Goal: Transaction & Acquisition: Book appointment/travel/reservation

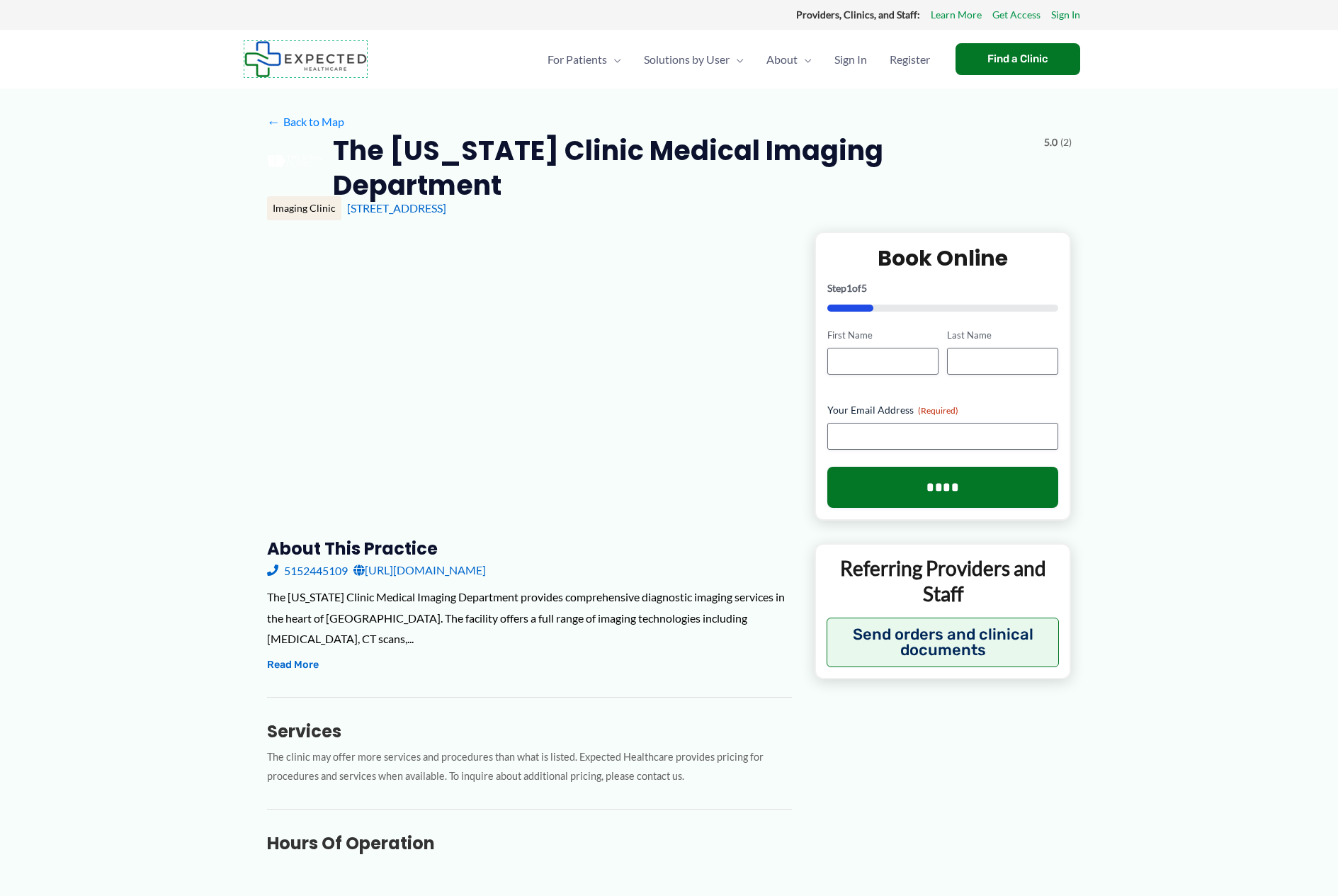
click at [305, 59] on img at bounding box center [305, 59] width 122 height 36
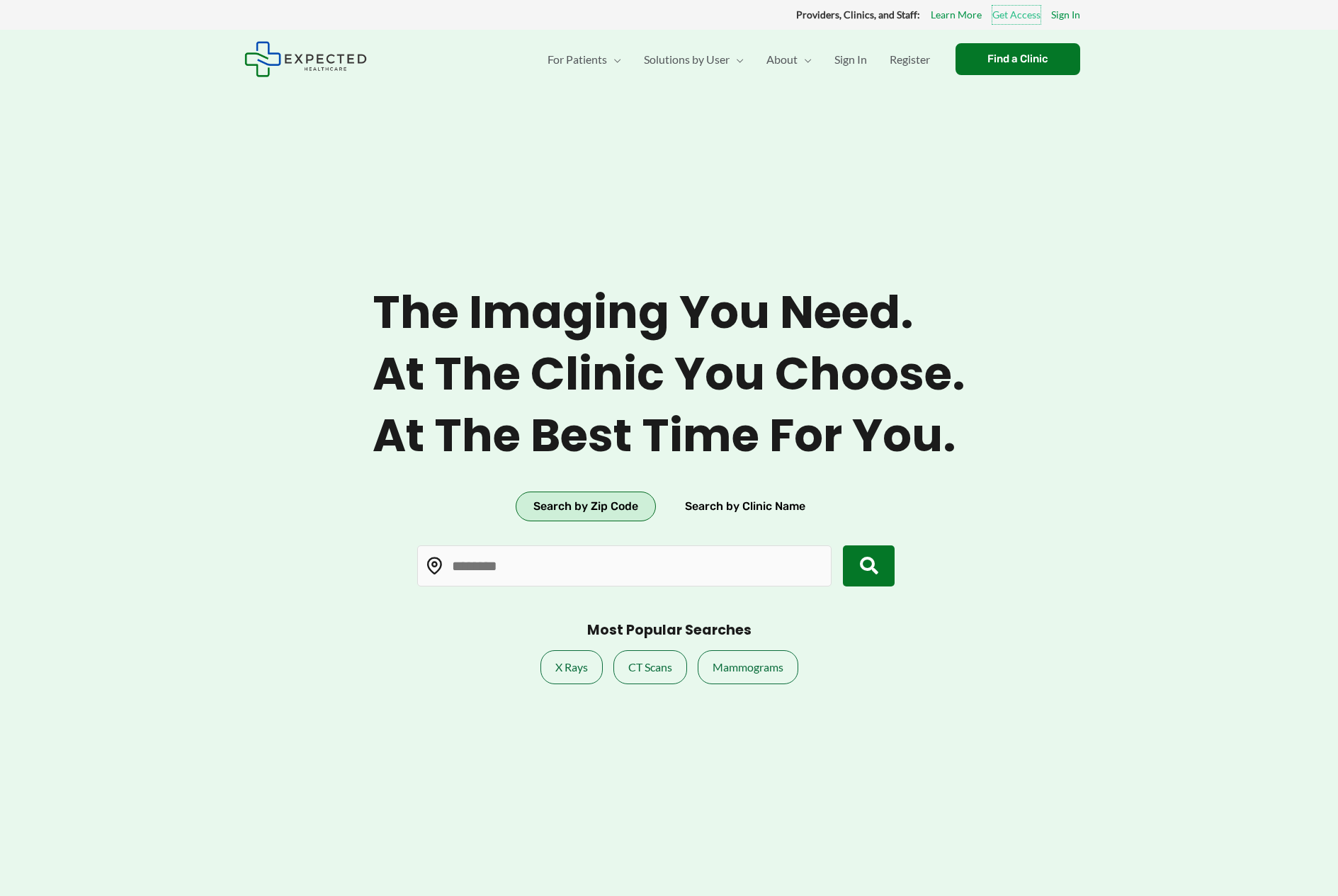
click at [1016, 15] on link "Get Access" at bounding box center [1016, 15] width 48 height 19
